Goal: Information Seeking & Learning: Learn about a topic

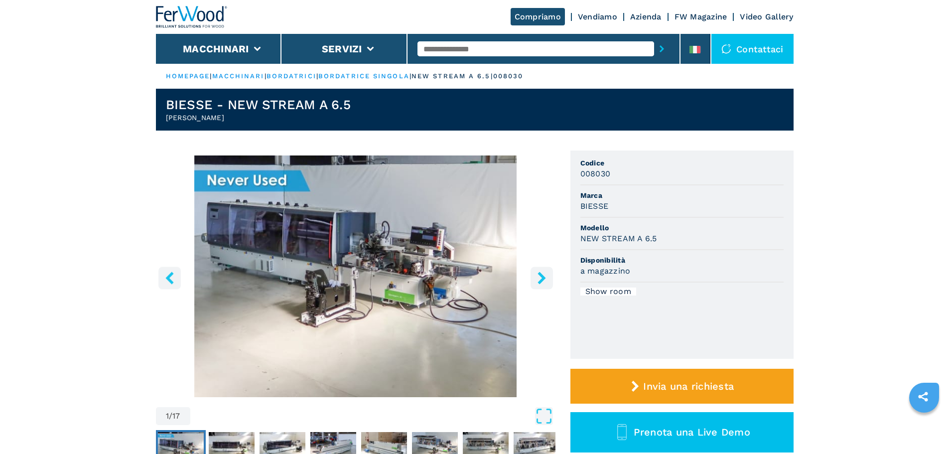
click at [183, 60] on li "Macchinari" at bounding box center [219, 49] width 126 height 30
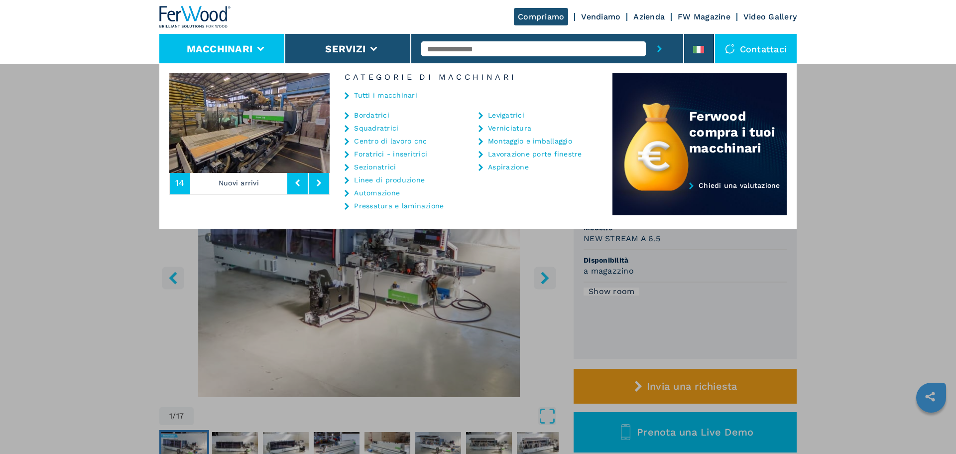
click at [372, 95] on link "Tutti i macchinari" at bounding box center [385, 95] width 63 height 7
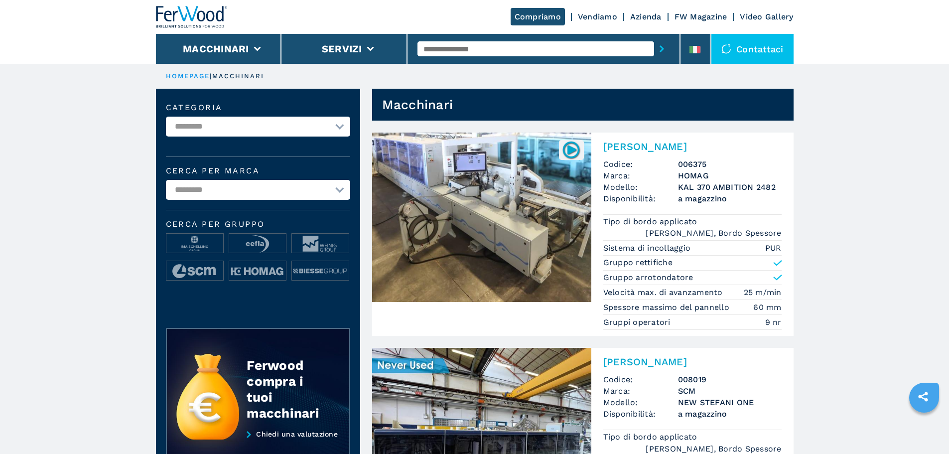
click at [438, 204] on img at bounding box center [481, 216] width 219 height 169
